Goal: Task Accomplishment & Management: Use online tool/utility

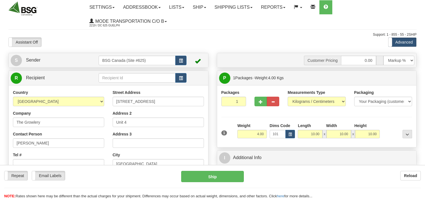
select select "CA"
select select "ON"
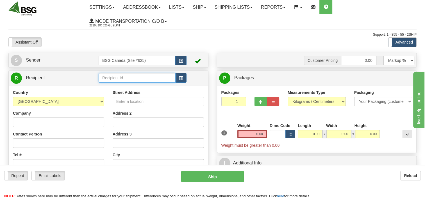
click at [124, 81] on input "text" at bounding box center [137, 78] width 77 height 10
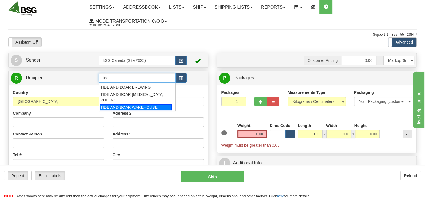
click at [120, 104] on div "TIDE AND BOAR WAREHOUSE" at bounding box center [136, 107] width 72 height 6
type input "TIDE AND BOAR WAREHOUSE"
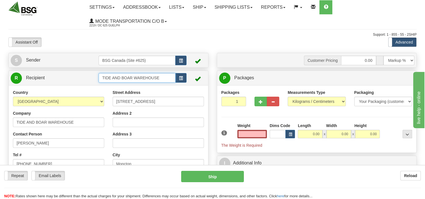
type input "0.00"
drag, startPoint x: 164, startPoint y: 77, endPoint x: 53, endPoint y: 98, distance: 112.6
click at [54, 98] on div "R Recipient TIDE AND BOAR WAREHOUSE" at bounding box center [108, 158] width 200 height 175
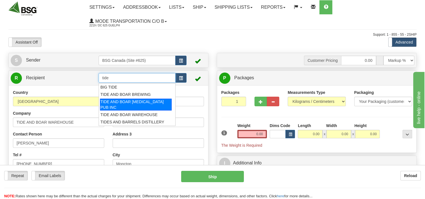
click at [116, 102] on div "TIDE AND BOAR GASTRO PUB INC" at bounding box center [136, 105] width 72 height 12
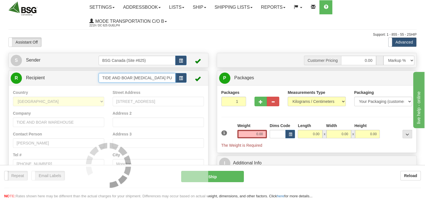
type input "TIDE AND BOAR GASTRO PUB INC"
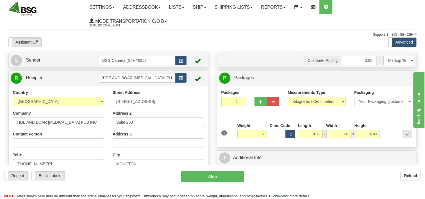
type input "5.00"
click at [276, 121] on div "Packages 1 1 Measurements Type" at bounding box center [316, 116] width 191 height 53
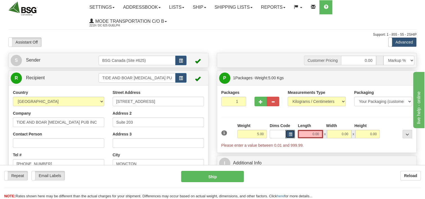
click at [288, 133] on button "button" at bounding box center [290, 134] width 10 height 8
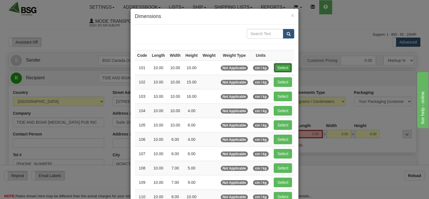
click at [280, 67] on button "Select" at bounding box center [283, 68] width 18 height 10
type input "101"
type input "10.00"
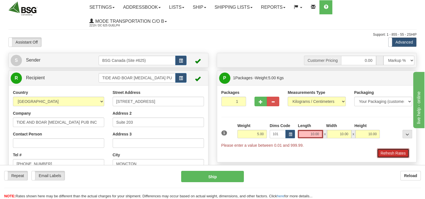
click at [396, 151] on button "Refresh Rates" at bounding box center [393, 153] width 32 height 10
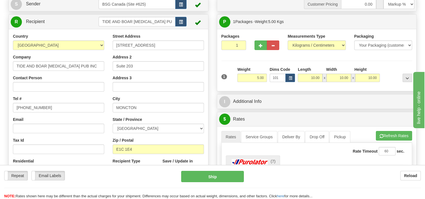
scroll to position [140, 0]
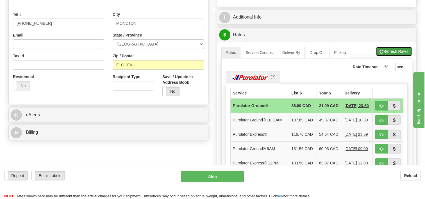
click at [386, 47] on button "Refresh Rates" at bounding box center [394, 52] width 36 height 10
